Goal: Task Accomplishment & Management: Manage account settings

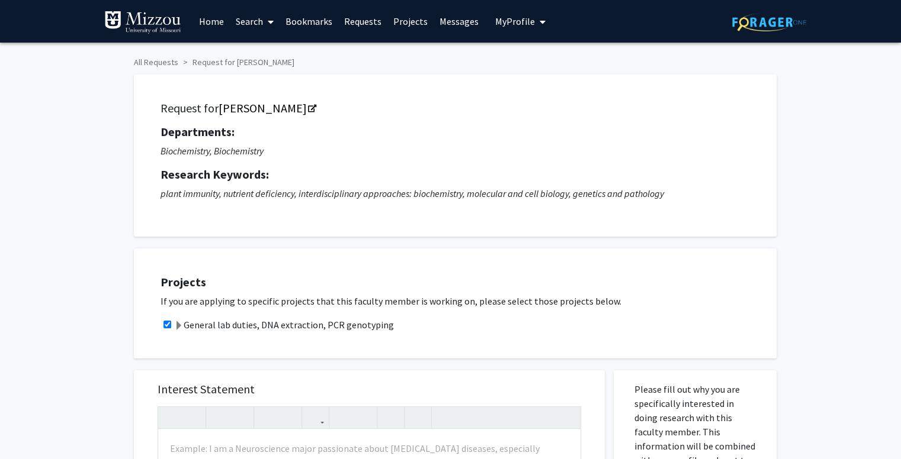
click at [513, 26] on span "My Profile" at bounding box center [515, 21] width 40 height 12
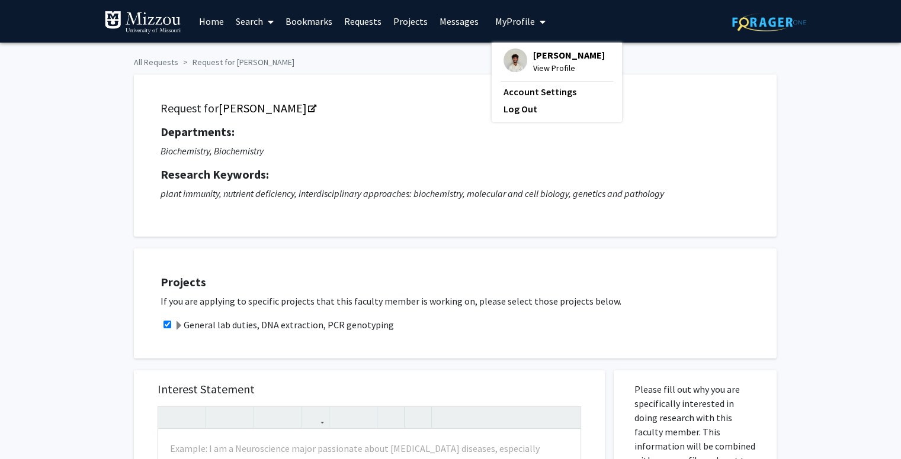
click at [533, 62] on span "View Profile" at bounding box center [569, 68] width 72 height 13
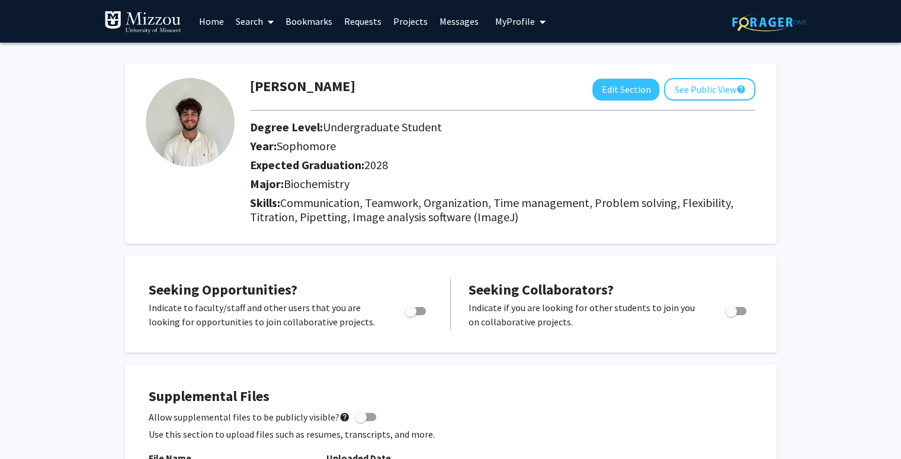
click at [351, 26] on link "Requests" at bounding box center [362, 21] width 49 height 41
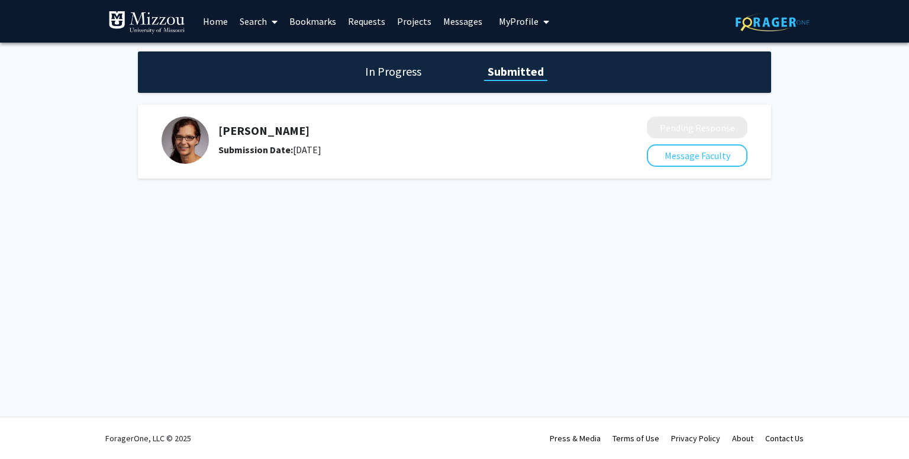
click at [528, 24] on span "My Profile" at bounding box center [519, 21] width 40 height 12
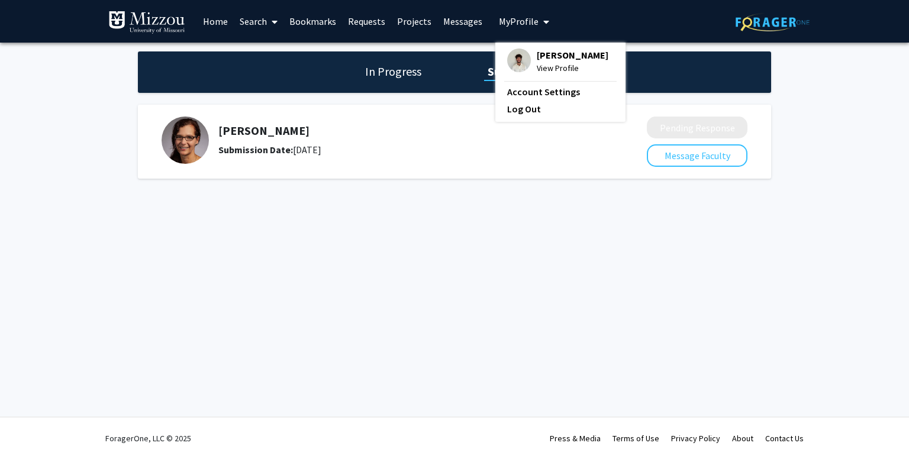
click at [558, 56] on span "[PERSON_NAME]" at bounding box center [573, 55] width 72 height 13
